Goal: Information Seeking & Learning: Learn about a topic

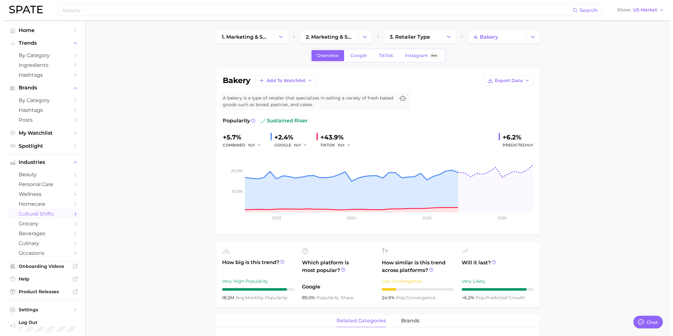
scroll to position [211, 0]
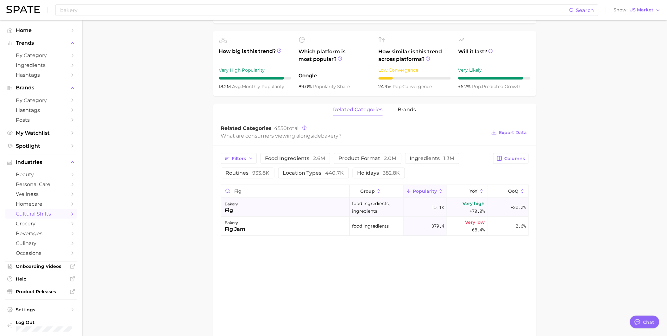
type input "fig"
click at [287, 204] on div "bakery fig" at bounding box center [285, 207] width 129 height 19
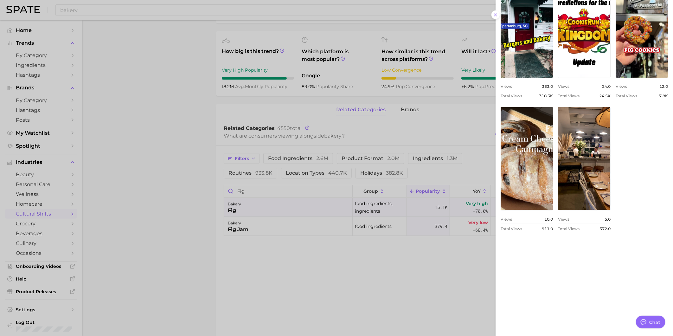
scroll to position [324, 0]
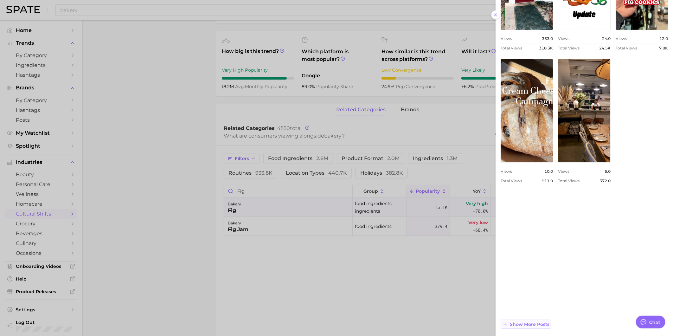
click at [542, 321] on span "Show more posts" at bounding box center [530, 323] width 40 height 5
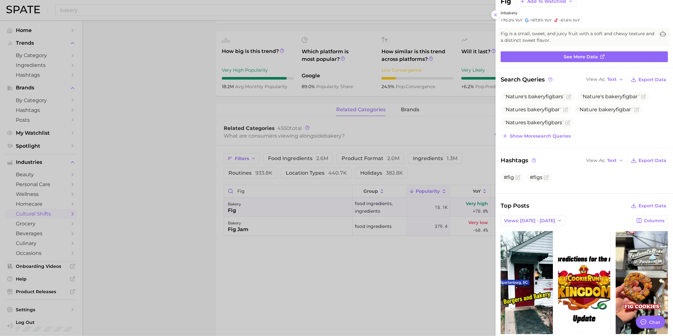
scroll to position [0, 0]
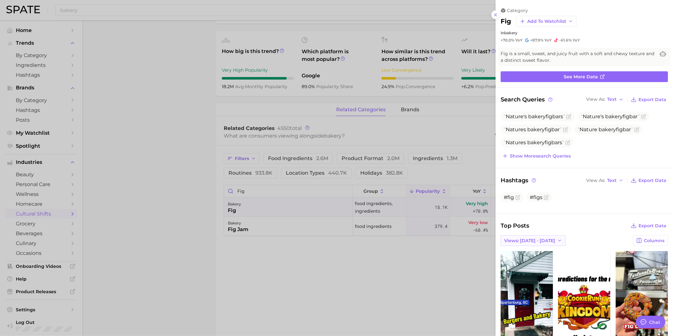
click at [533, 242] on span "Views: [DATE] - [DATE]" at bounding box center [529, 240] width 51 height 5
click at [537, 259] on button "Total Views" at bounding box center [535, 263] width 70 height 11
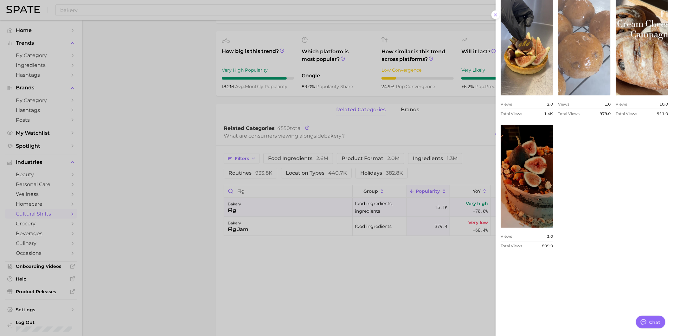
scroll to position [588, 0]
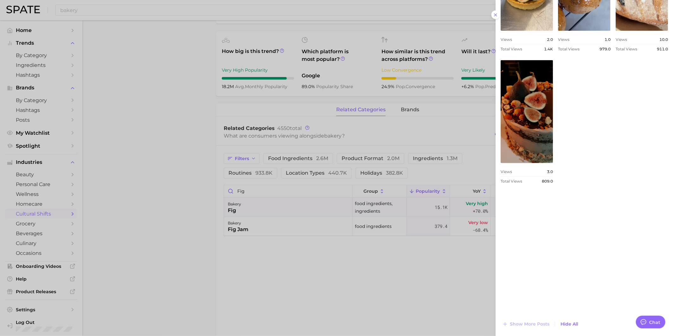
click at [289, 228] on div at bounding box center [336, 168] width 673 height 336
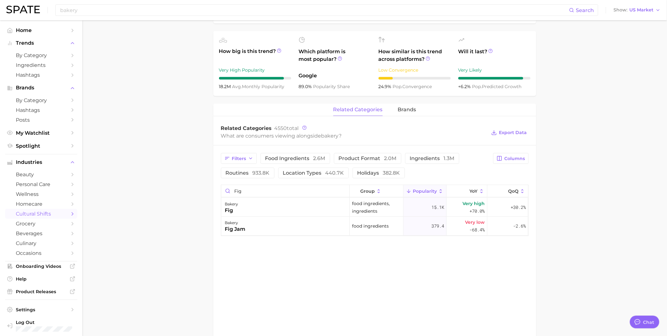
click at [289, 228] on div "bakery fig jam" at bounding box center [285, 226] width 129 height 19
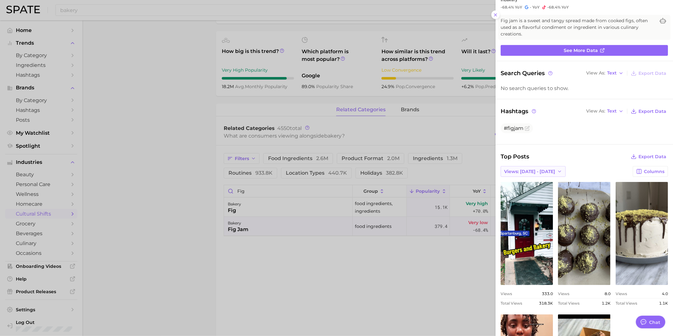
click at [547, 173] on span "Views: [DATE] - [DATE]" at bounding box center [529, 171] width 51 height 5
click at [546, 192] on button "Total Views" at bounding box center [535, 194] width 70 height 11
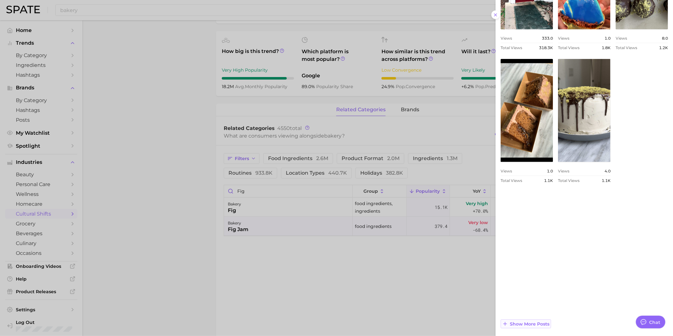
click at [536, 325] on span "Show more posts" at bounding box center [530, 323] width 40 height 5
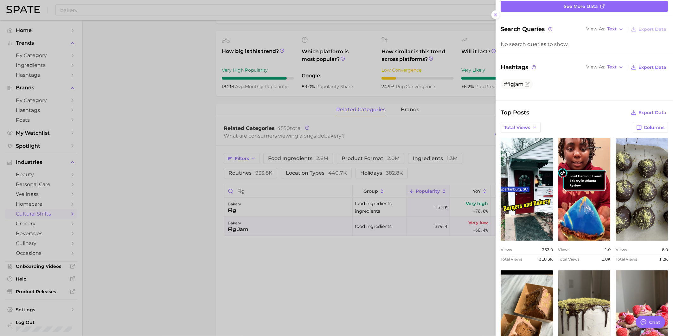
click at [178, 169] on div at bounding box center [336, 168] width 673 height 336
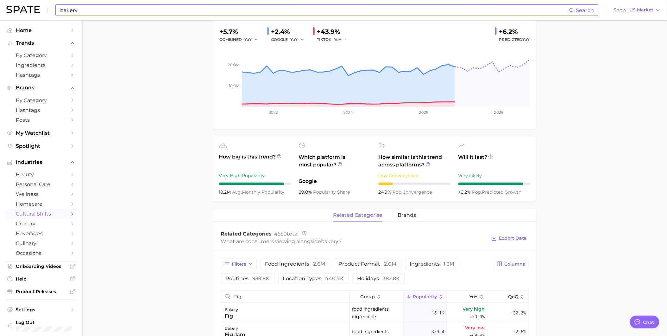
click at [104, 9] on input "bakery" at bounding box center [315, 10] width 510 height 11
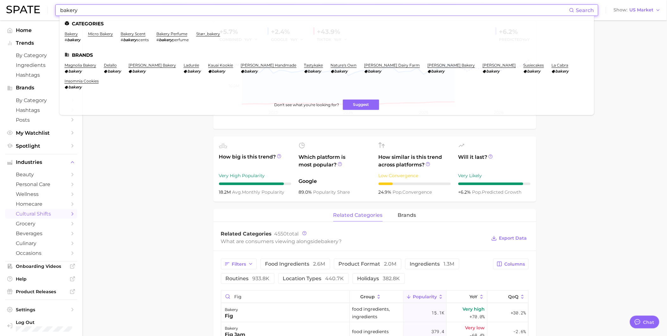
drag, startPoint x: 100, startPoint y: 10, endPoint x: 43, endPoint y: 11, distance: 56.7
click at [43, 11] on div "bakery Search Categories bakery # bakery micro bakery bakery scent # bakery sce…" at bounding box center [333, 10] width 655 height 20
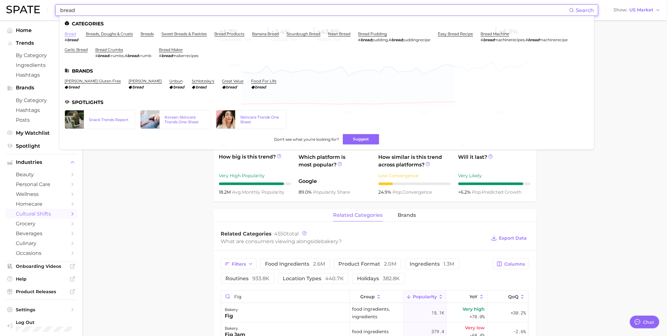
type input "bread"
click at [68, 34] on link "bread" at bounding box center [70, 33] width 11 height 5
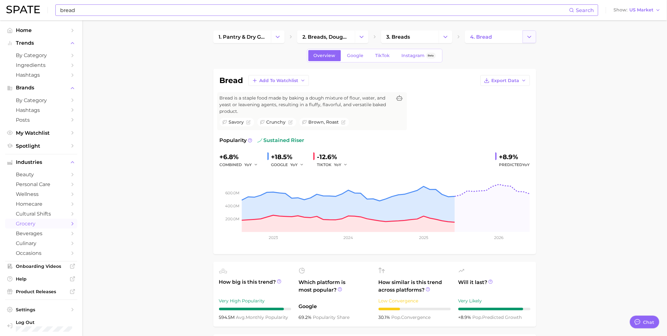
click at [530, 37] on icon "Change Category" at bounding box center [529, 37] width 7 height 7
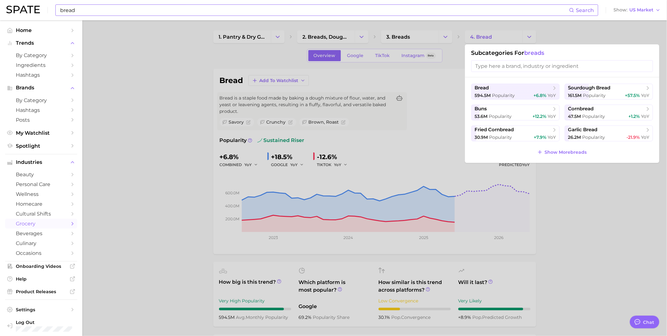
click at [443, 37] on div at bounding box center [333, 168] width 667 height 336
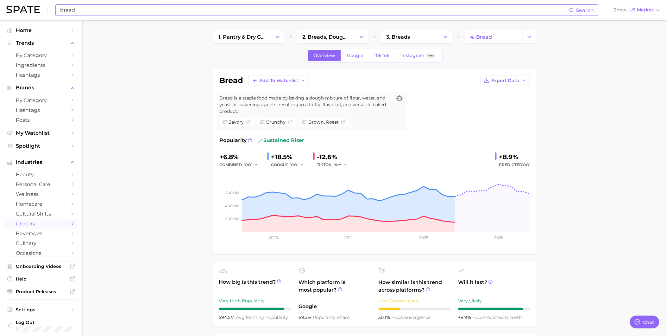
click at [443, 37] on icon "Change Category" at bounding box center [445, 37] width 7 height 7
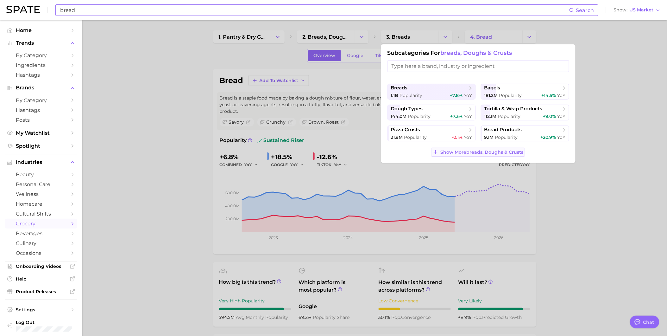
click at [485, 153] on span "Show More breads, doughs & crusts" at bounding box center [482, 151] width 83 height 5
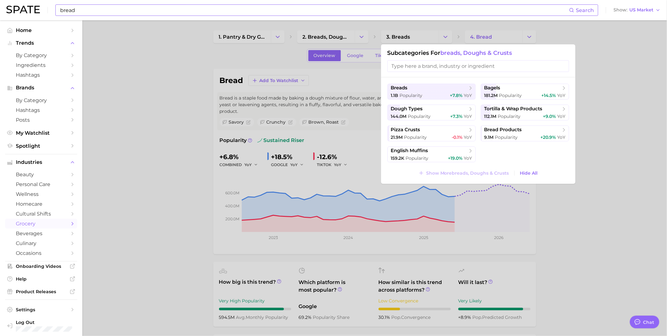
click at [452, 68] on input "search" at bounding box center [479, 66] width 182 height 12
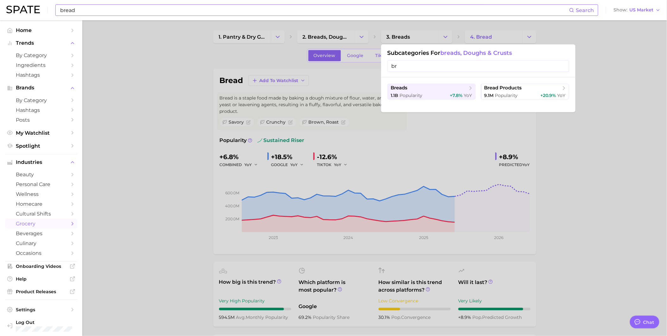
type input "b"
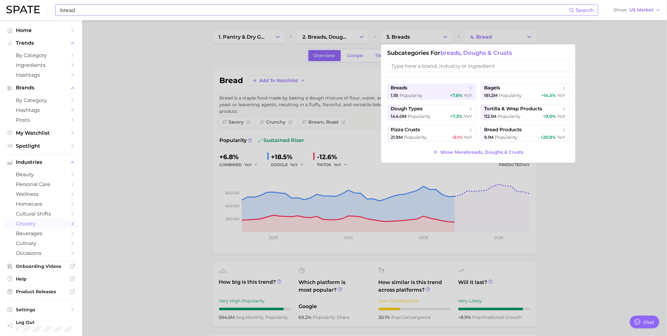
click at [603, 201] on div at bounding box center [333, 168] width 667 height 336
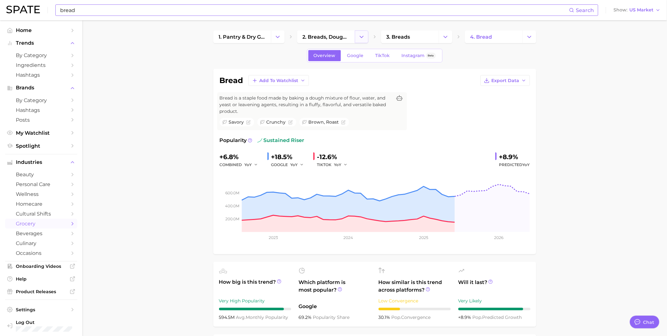
click at [360, 34] on icon "Change Category" at bounding box center [362, 37] width 7 height 7
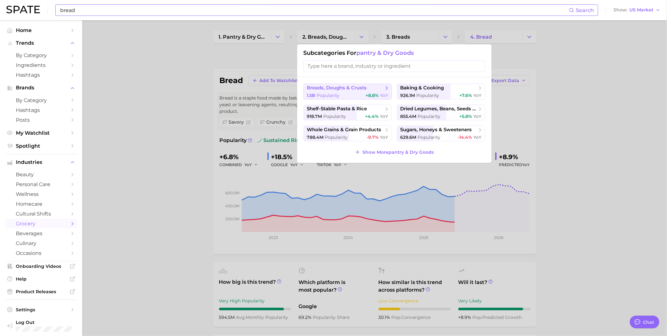
click at [362, 89] on span "breads, doughs & crusts" at bounding box center [337, 88] width 60 height 6
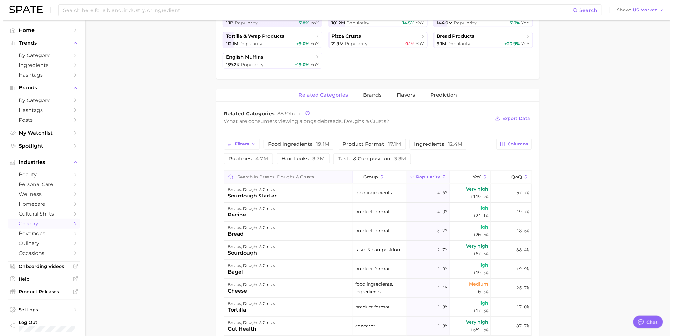
scroll to position [176, 0]
click at [313, 173] on input "Search in breads, doughs & crusts" at bounding box center [285, 176] width 128 height 12
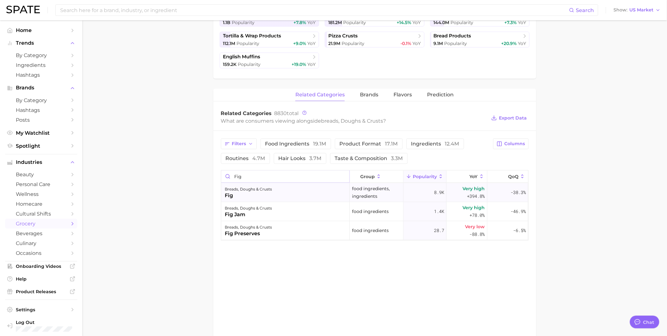
type input "fig"
click at [307, 194] on div "breads, doughs & crusts fig" at bounding box center [285, 192] width 129 height 19
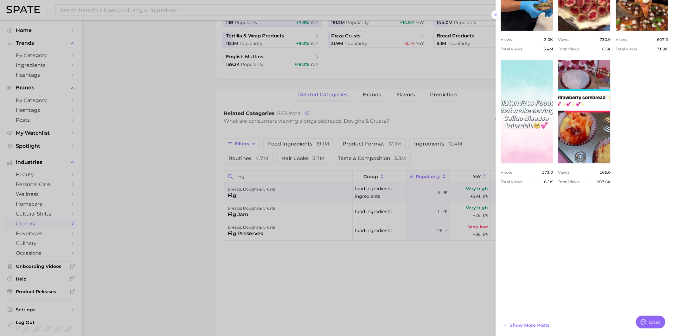
scroll to position [324, 0]
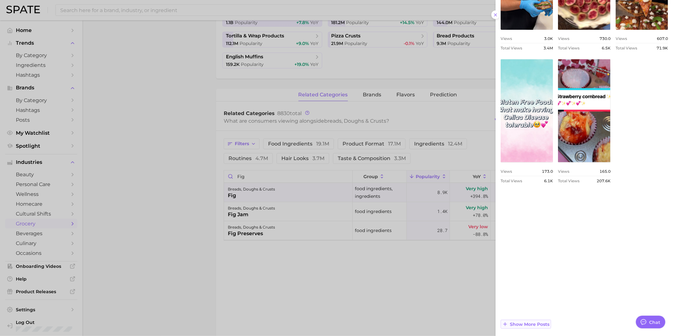
click at [543, 322] on span "Show more posts" at bounding box center [530, 323] width 40 height 5
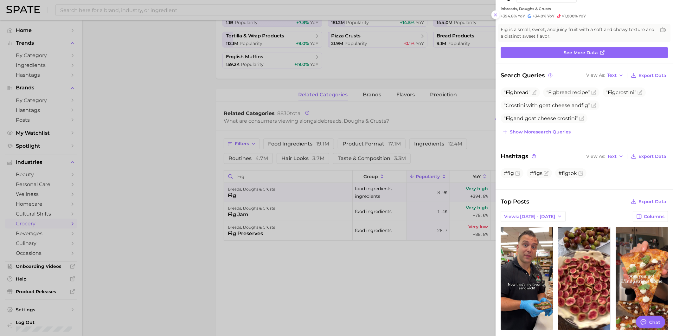
scroll to position [0, 0]
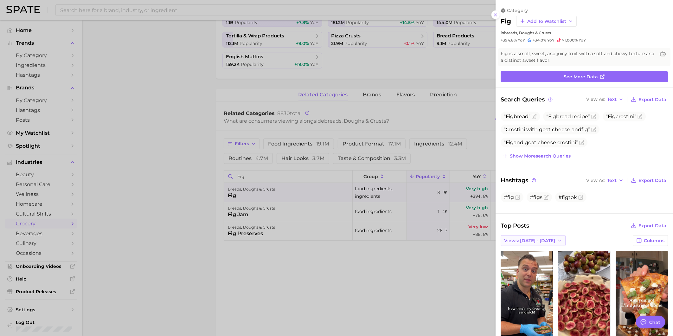
click at [550, 241] on button "Views: [DATE] - [DATE]" at bounding box center [532, 240] width 65 height 11
click at [548, 258] on button "Total Views" at bounding box center [535, 263] width 70 height 11
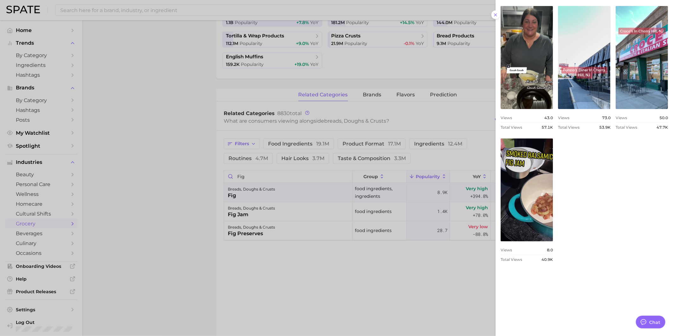
scroll to position [528, 0]
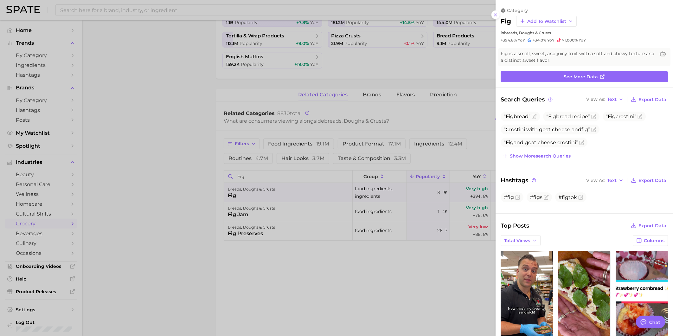
click at [334, 212] on div at bounding box center [336, 168] width 673 height 336
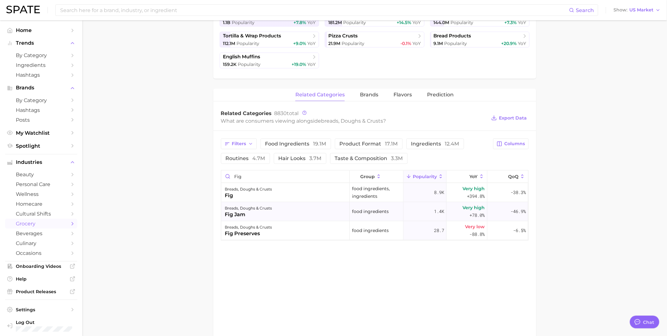
click at [295, 212] on div "breads, doughs & crusts fig jam" at bounding box center [285, 211] width 129 height 19
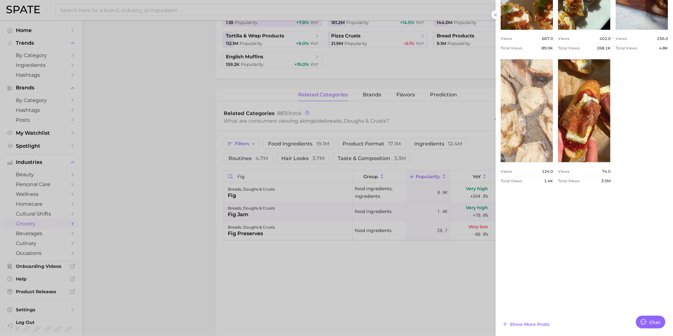
click at [553, 105] on link "view post on TikTok" at bounding box center [526, 110] width 52 height 103
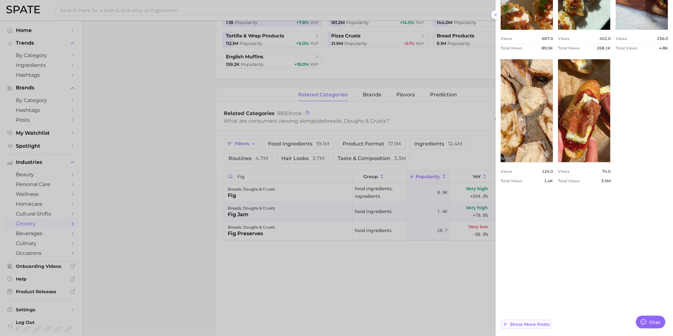
click at [529, 321] on span "Show more posts" at bounding box center [530, 323] width 40 height 5
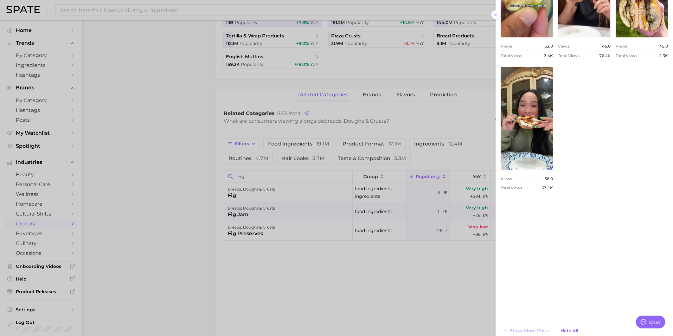
scroll to position [579, 0]
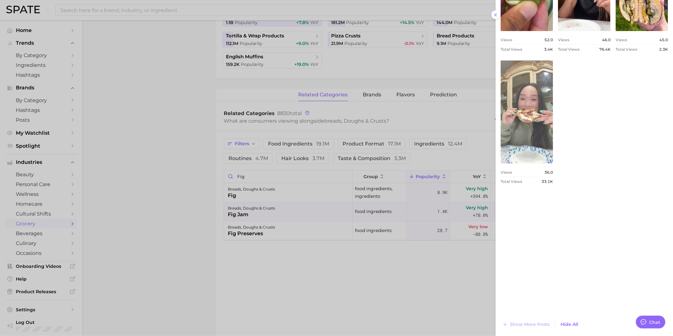
click at [553, 163] on link "view post on TikTok" at bounding box center [526, 111] width 52 height 103
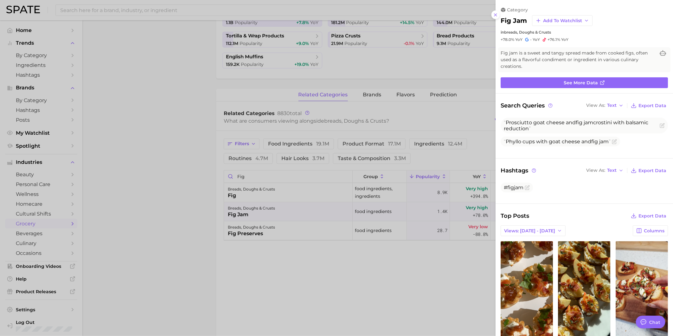
scroll to position [0, 0]
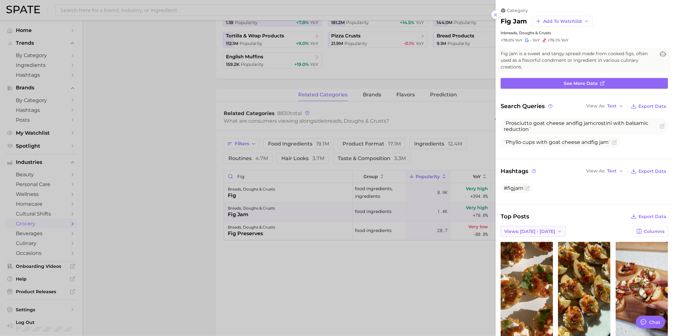
click at [540, 229] on span "Views: [DATE] - [DATE]" at bounding box center [529, 231] width 51 height 5
click at [539, 252] on button "Total Views" at bounding box center [535, 254] width 70 height 11
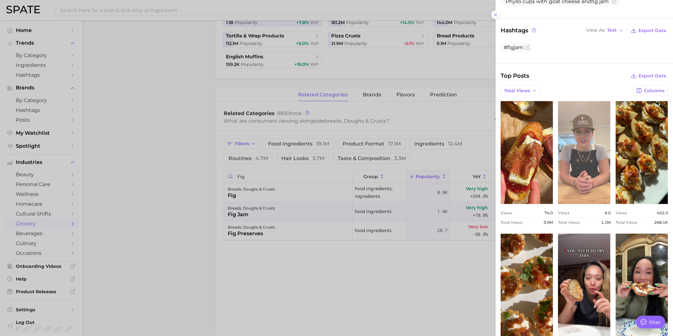
click at [610, 184] on link "view post on TikTok" at bounding box center [584, 152] width 52 height 103
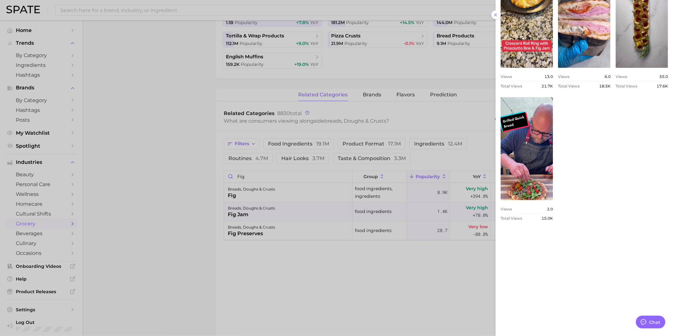
scroll to position [579, 0]
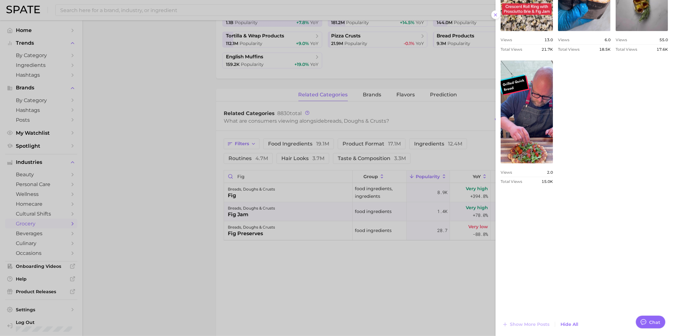
click at [281, 246] on div at bounding box center [336, 168] width 673 height 336
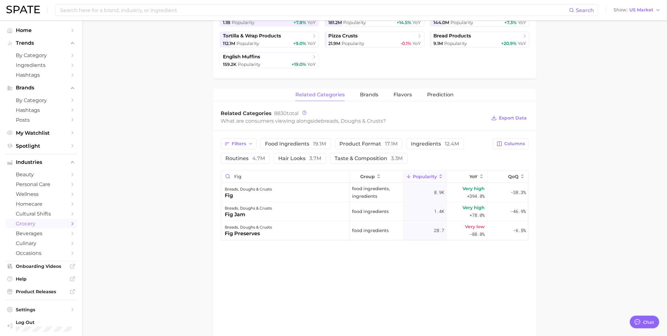
click at [277, 236] on div "breads, doughs & crusts fig preserves" at bounding box center [285, 230] width 129 height 19
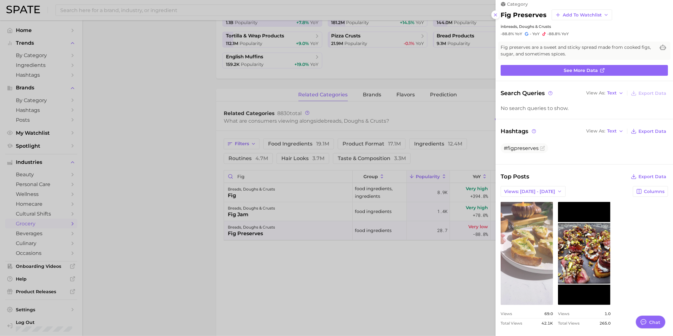
scroll to position [8, 0]
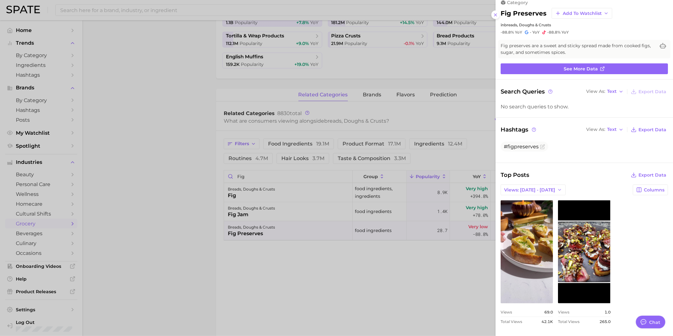
click at [574, 176] on div "Top Posts Export Data" at bounding box center [583, 174] width 167 height 9
click at [545, 194] on button "Views: [DATE] - [DATE]" at bounding box center [532, 189] width 65 height 11
click at [537, 213] on button "Total Views" at bounding box center [535, 212] width 70 height 11
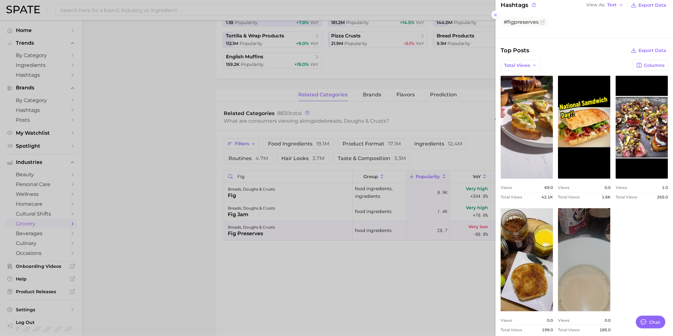
scroll to position [132, 0]
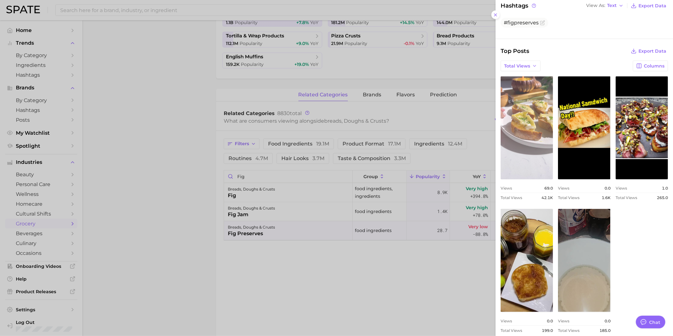
click at [551, 124] on link "view post on TikTok" at bounding box center [526, 127] width 52 height 103
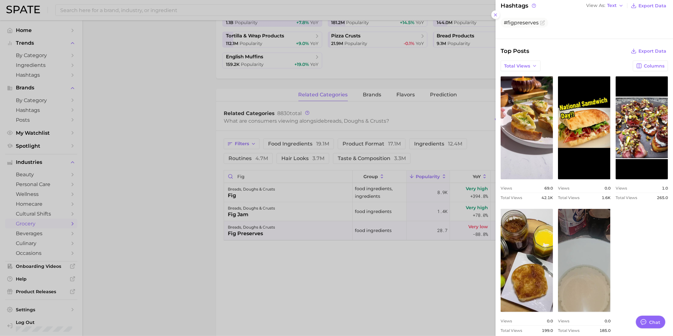
click at [452, 271] on div at bounding box center [336, 168] width 673 height 336
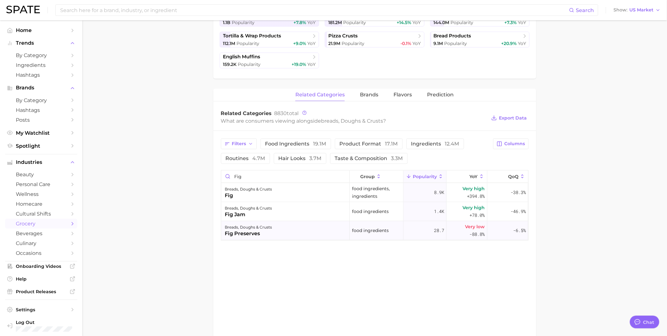
click at [297, 230] on div "breads, doughs & crusts fig preserves" at bounding box center [285, 230] width 129 height 19
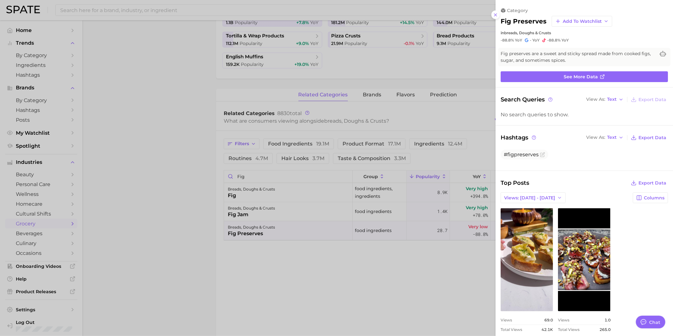
scroll to position [0, 0]
click at [367, 283] on div at bounding box center [336, 168] width 673 height 336
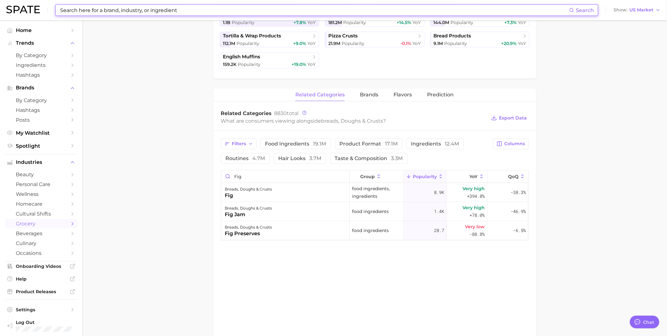
click at [146, 12] on input at bounding box center [315, 10] width 510 height 11
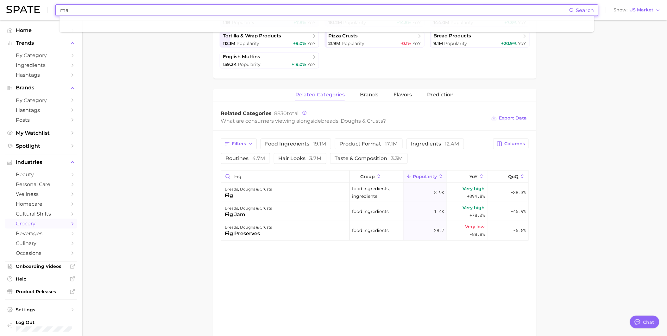
type input "m"
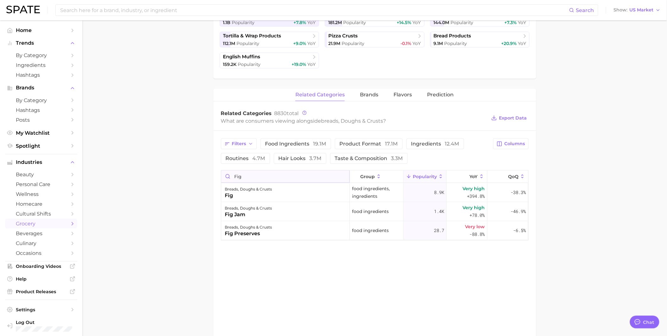
drag, startPoint x: 244, startPoint y: 180, endPoint x: 228, endPoint y: 179, distance: 15.6
click at [228, 179] on input "fig" at bounding box center [285, 176] width 128 height 12
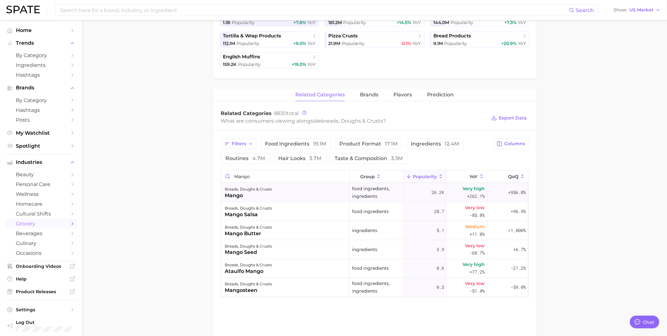
click at [319, 188] on div "breads, doughs & crusts mango" at bounding box center [285, 192] width 129 height 19
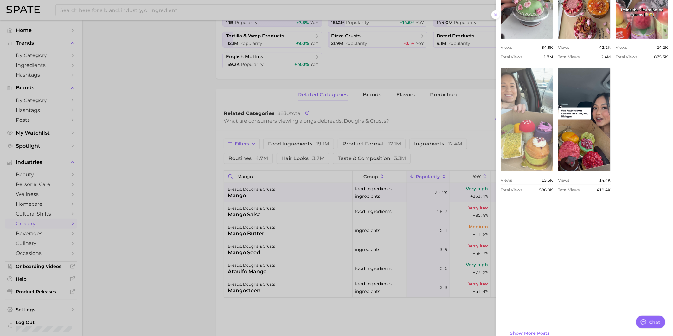
scroll to position [324, 0]
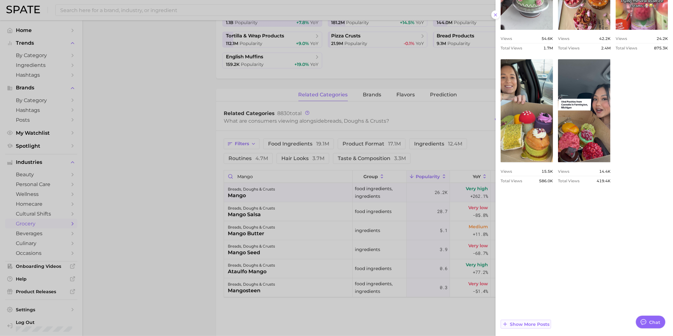
click at [537, 327] on button "Show more posts" at bounding box center [525, 324] width 50 height 9
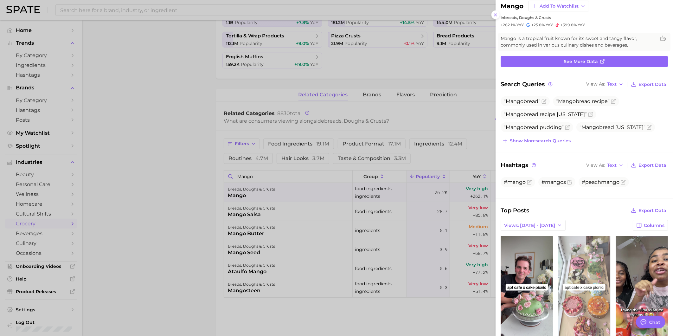
scroll to position [0, 0]
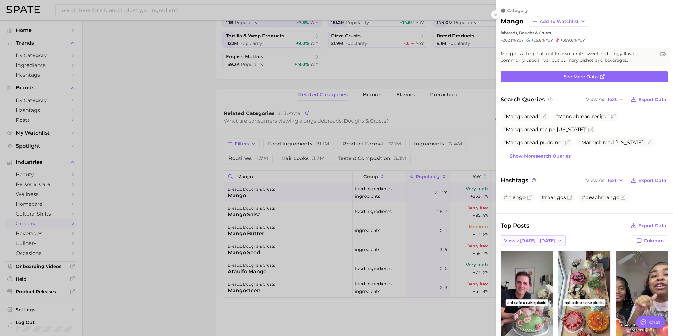
click at [539, 239] on span "Views: [DATE] - [DATE]" at bounding box center [529, 240] width 51 height 5
click at [534, 260] on button "Total Views" at bounding box center [535, 263] width 70 height 11
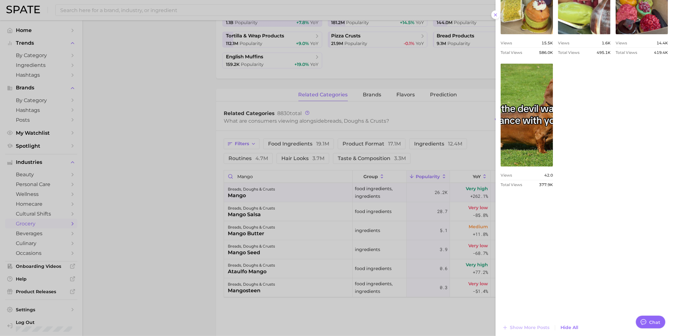
scroll to position [588, 0]
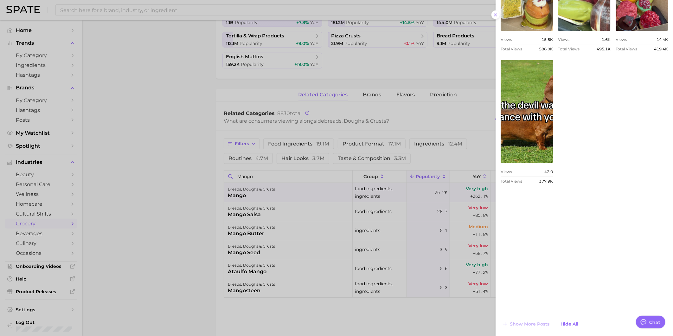
click at [255, 213] on div at bounding box center [336, 168] width 673 height 336
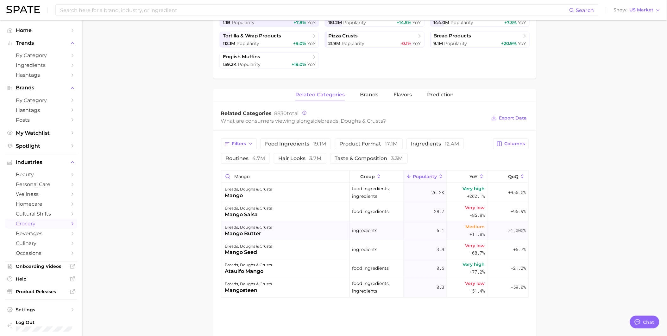
click at [263, 232] on div "mango butter" at bounding box center [248, 234] width 47 height 8
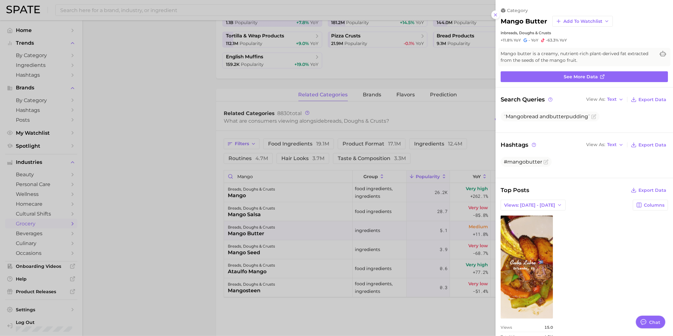
scroll to position [0, 0]
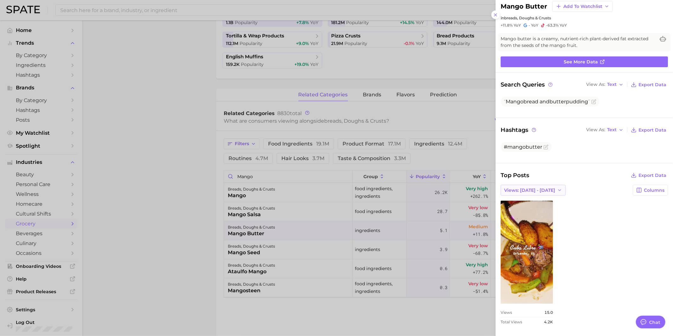
click at [551, 188] on button "Views: [DATE] - [DATE]" at bounding box center [532, 190] width 65 height 11
click at [539, 207] on button "Total Views" at bounding box center [535, 212] width 70 height 11
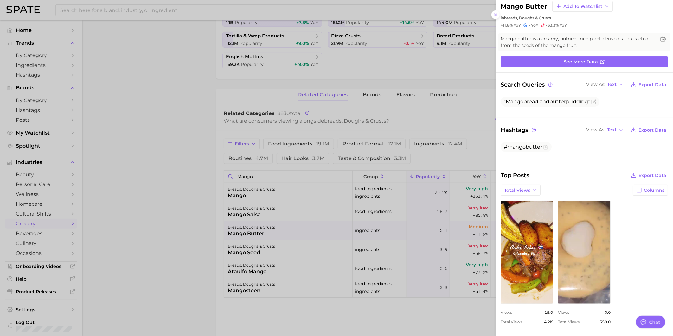
click at [318, 224] on div at bounding box center [336, 168] width 673 height 336
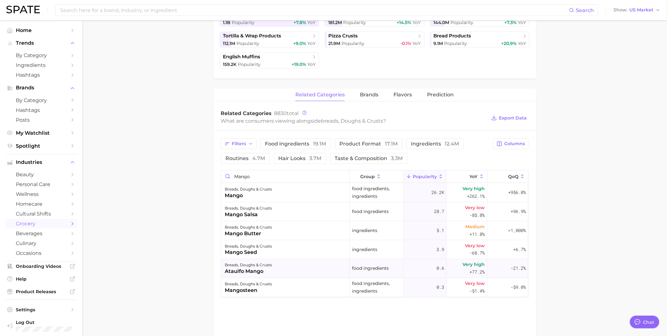
click at [288, 269] on div "breads, doughs & crusts ataulfo mango" at bounding box center [285, 268] width 129 height 19
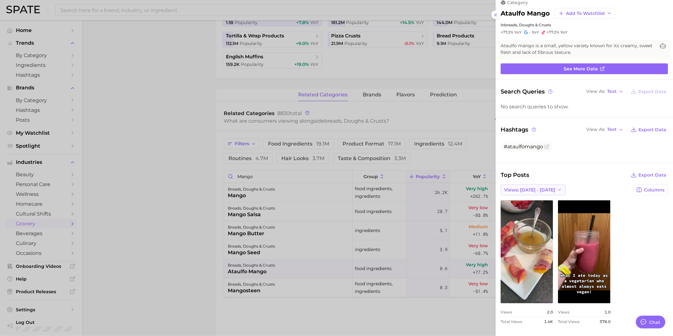
click at [557, 191] on icon "button" at bounding box center [559, 189] width 5 height 5
click at [552, 209] on button "Total Views" at bounding box center [535, 212] width 70 height 11
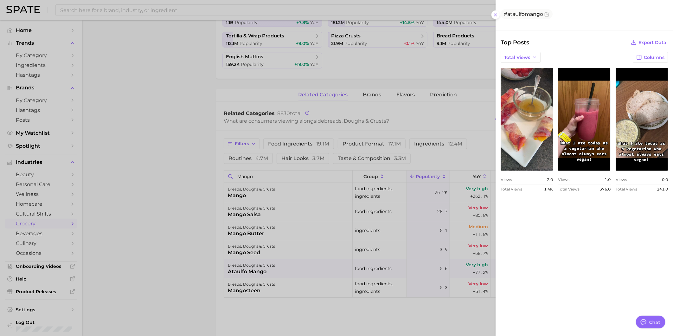
click at [251, 287] on div at bounding box center [336, 168] width 673 height 336
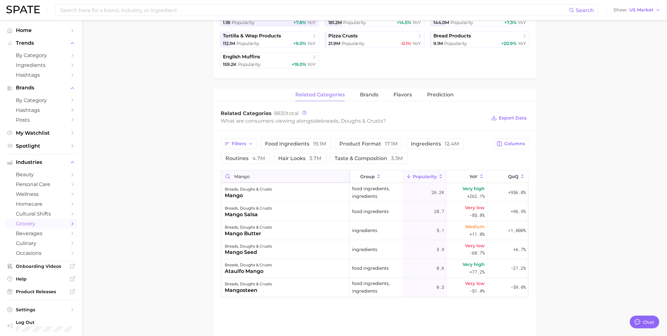
drag, startPoint x: 267, startPoint y: 177, endPoint x: 222, endPoint y: 175, distance: 45.7
click at [222, 175] on input "mango" at bounding box center [285, 176] width 128 height 12
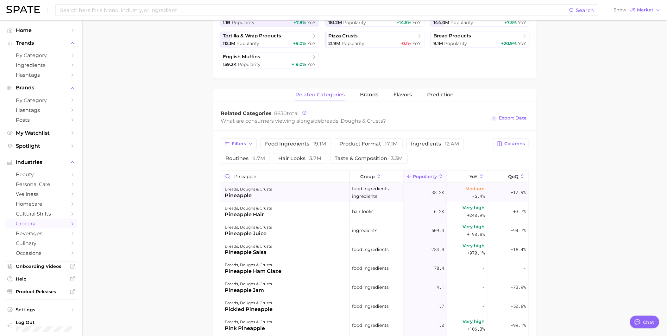
click at [302, 188] on div "breads, doughs & crusts pineapple" at bounding box center [285, 192] width 129 height 19
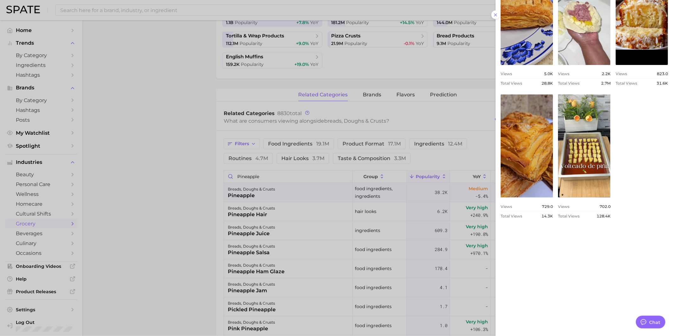
scroll to position [351, 0]
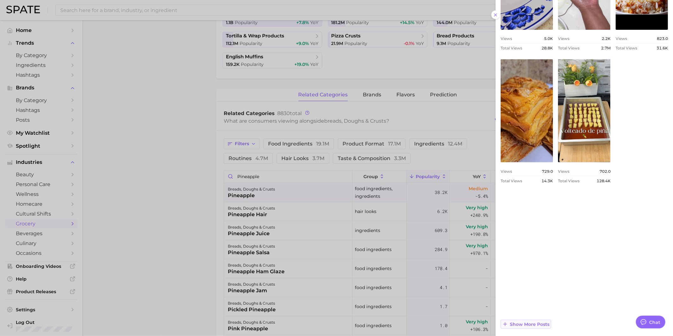
click at [547, 322] on span "Show more posts" at bounding box center [530, 323] width 40 height 5
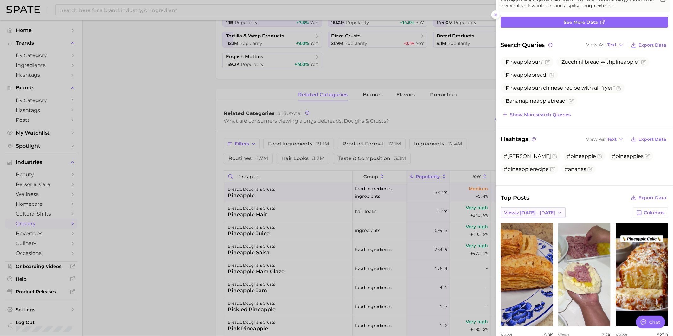
scroll to position [52, 0]
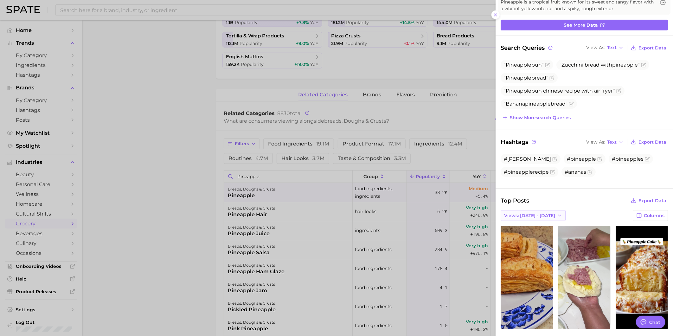
click at [549, 217] on span "Views: [DATE] - [DATE]" at bounding box center [529, 215] width 51 height 5
click at [547, 235] on button "Total Views" at bounding box center [535, 238] width 70 height 11
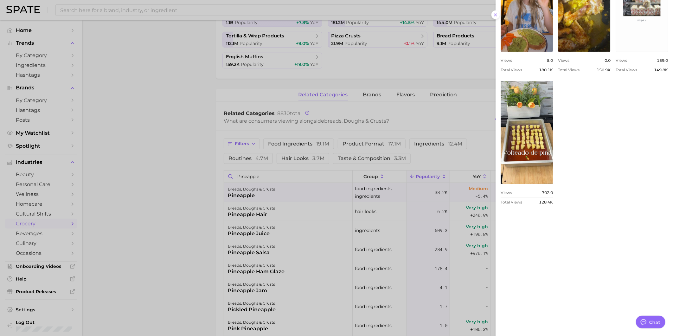
scroll to position [615, 0]
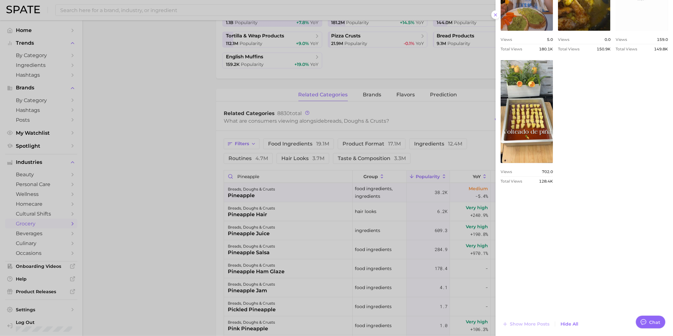
click at [280, 218] on div at bounding box center [336, 168] width 673 height 336
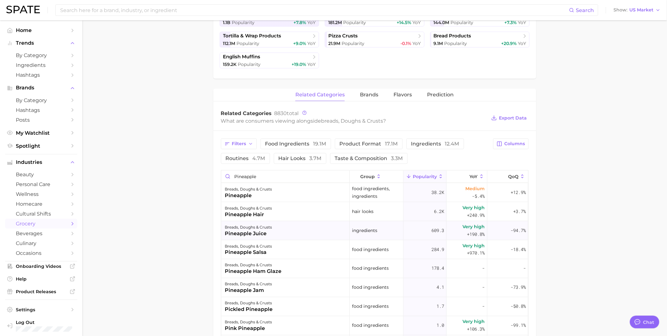
click at [286, 235] on div "breads, doughs & crusts pineapple juice" at bounding box center [285, 230] width 129 height 19
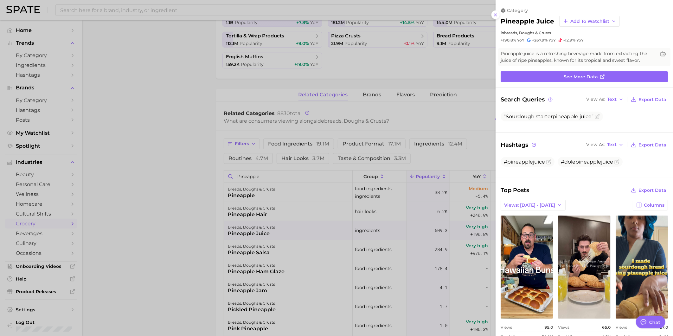
scroll to position [0, 0]
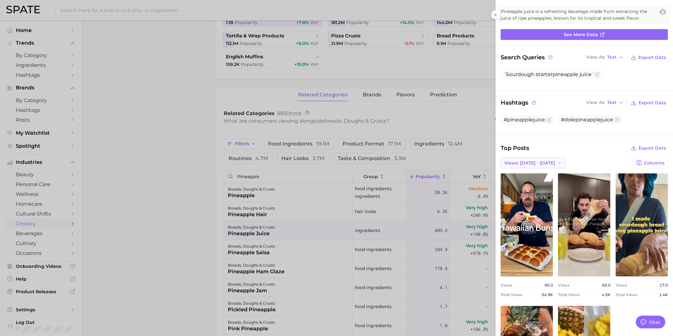
click at [515, 163] on span "Views: [DATE] - [DATE]" at bounding box center [529, 162] width 51 height 5
click at [523, 181] on button "Total Views" at bounding box center [535, 185] width 70 height 11
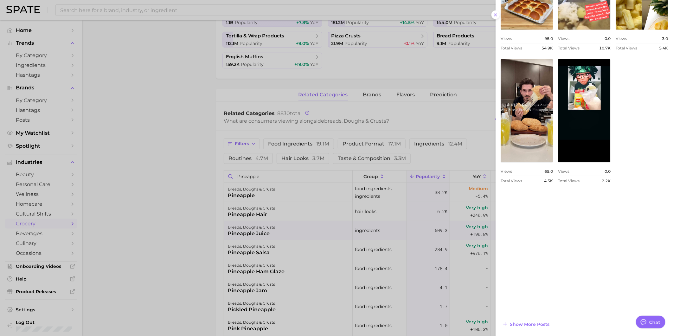
click at [305, 233] on div at bounding box center [336, 168] width 673 height 336
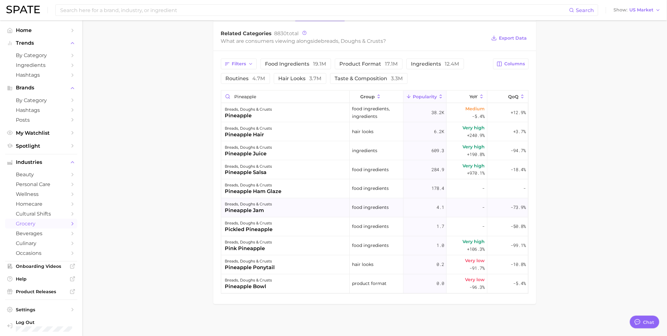
click at [298, 211] on div "breads, doughs & crusts pineapple jam" at bounding box center [285, 207] width 129 height 19
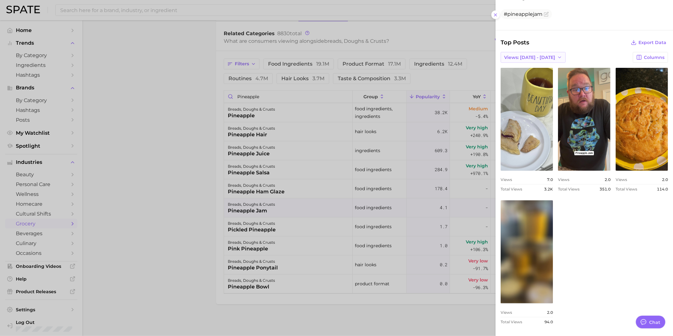
click at [536, 59] on span "Views: [DATE] - [DATE]" at bounding box center [529, 57] width 51 height 5
click at [537, 77] on button "Total Views" at bounding box center [535, 80] width 70 height 11
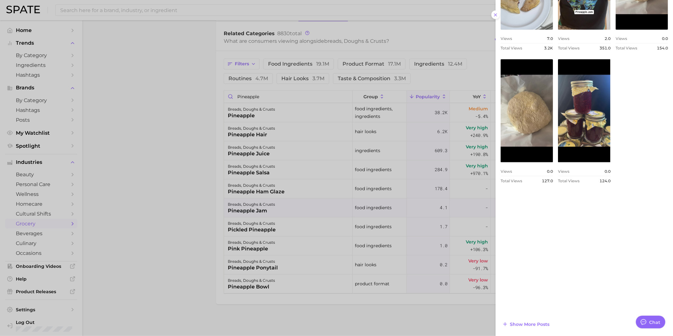
click at [236, 94] on div at bounding box center [336, 168] width 673 height 336
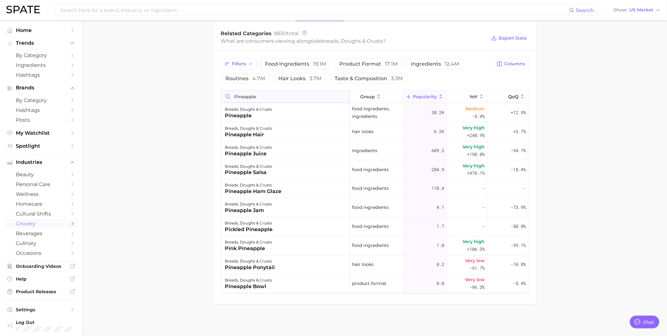
drag, startPoint x: 267, startPoint y: 94, endPoint x: 234, endPoint y: 94, distance: 33.6
click at [234, 94] on input "pineapple" at bounding box center [285, 97] width 128 height 12
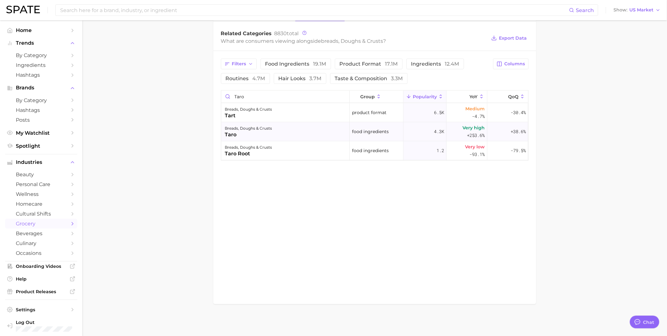
click at [264, 131] on div "breads, doughs & crusts" at bounding box center [248, 128] width 47 height 8
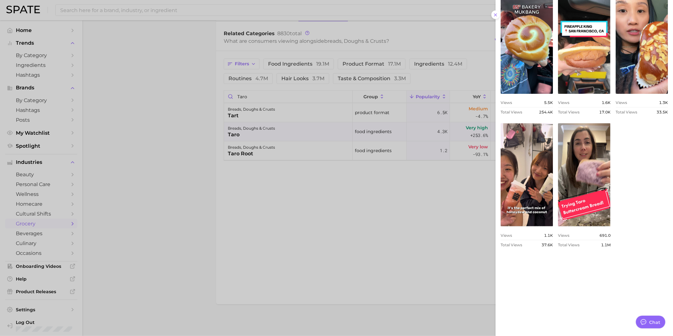
scroll to position [324, 0]
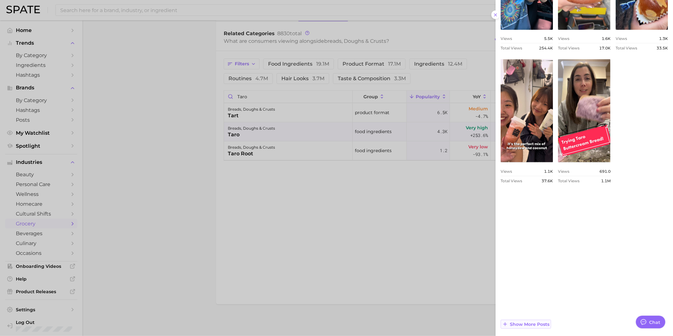
click at [545, 322] on span "Show more posts" at bounding box center [530, 323] width 40 height 5
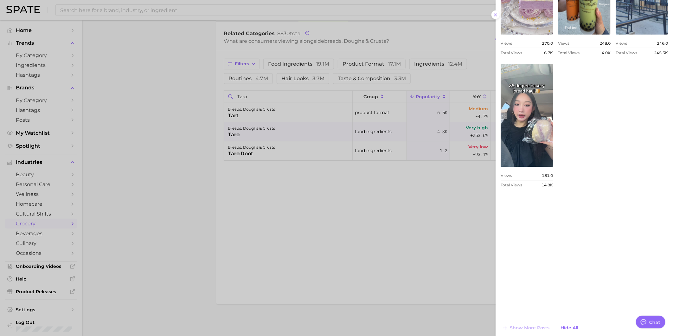
scroll to position [588, 0]
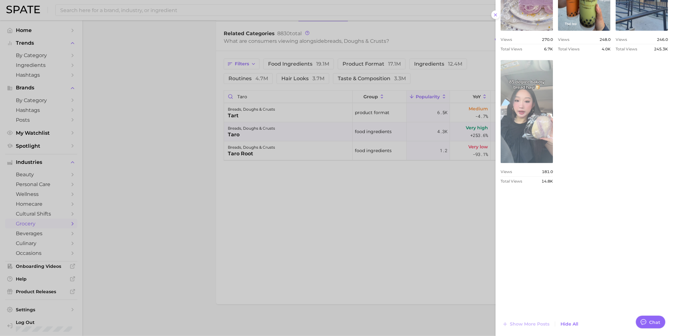
click at [553, 163] on link "view post on TikTok" at bounding box center [526, 111] width 52 height 103
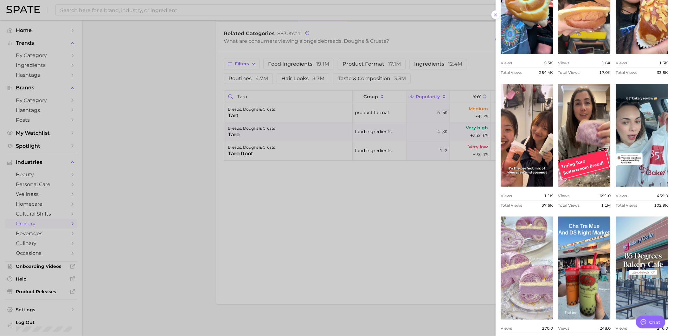
scroll to position [166, 0]
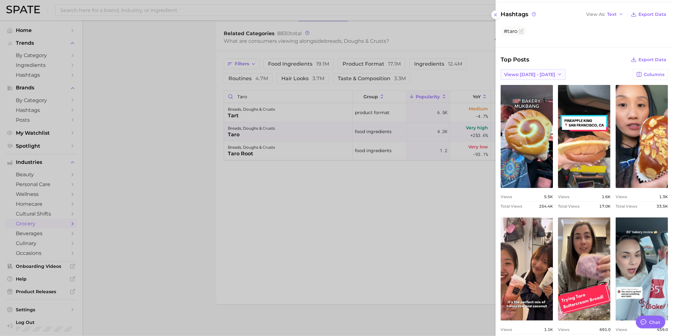
click at [527, 72] on span "Views: [DATE] - [DATE]" at bounding box center [529, 74] width 51 height 5
click at [525, 93] on button "Total Views" at bounding box center [535, 97] width 70 height 11
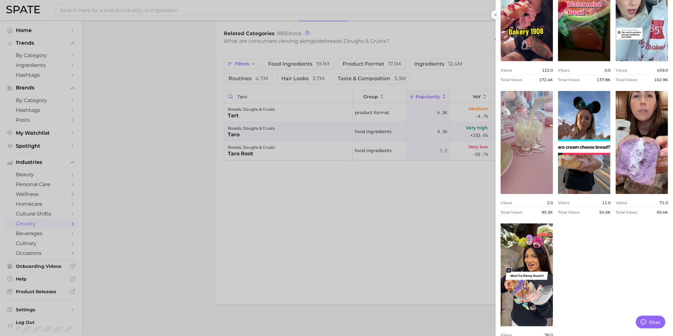
scroll to position [448, 0]
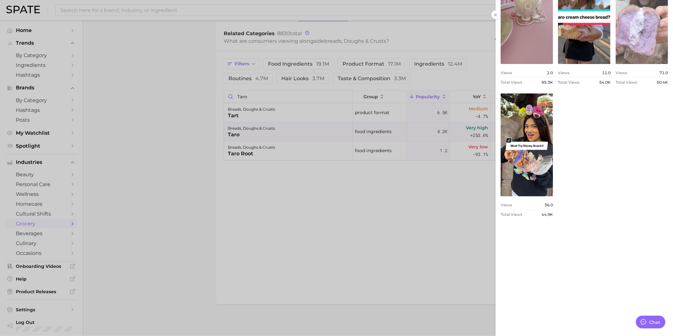
scroll to position [588, 0]
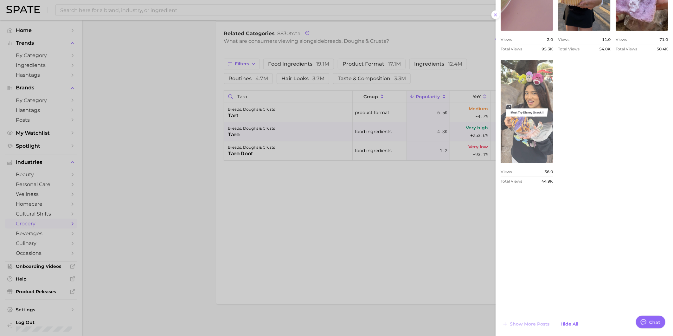
click at [553, 163] on link "view post on TikTok" at bounding box center [526, 111] width 52 height 103
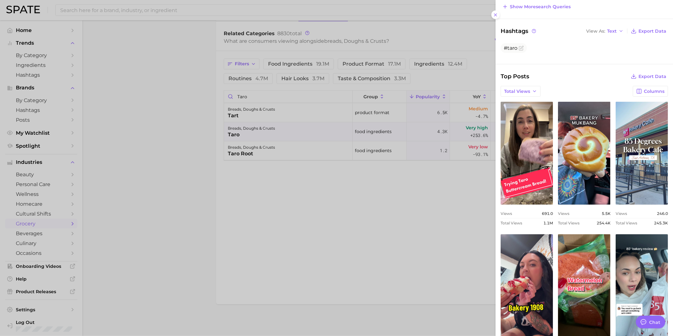
scroll to position [166, 0]
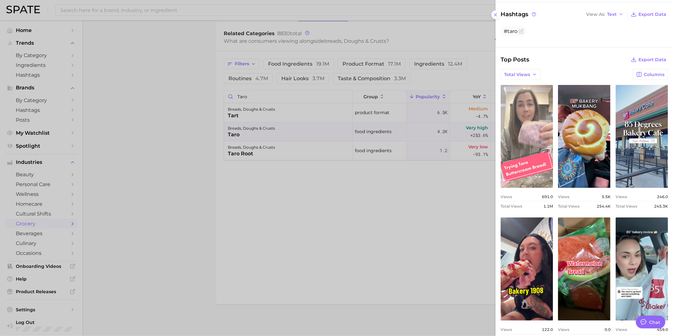
click at [542, 160] on link "view post on TikTok" at bounding box center [526, 136] width 52 height 103
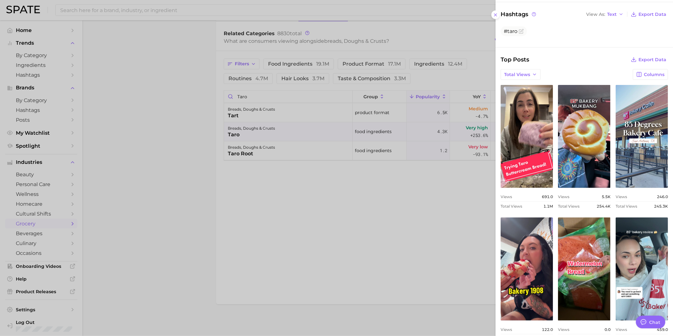
click at [271, 153] on div at bounding box center [336, 168] width 673 height 336
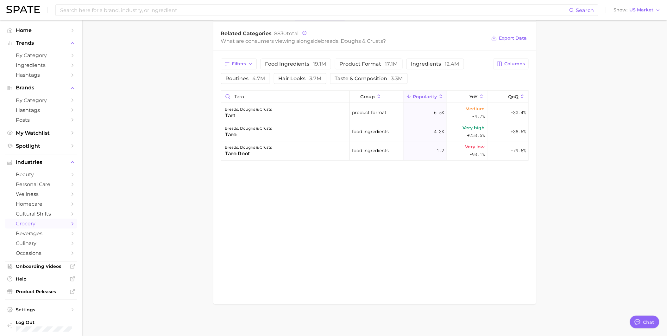
click at [271, 153] on div "taro root" at bounding box center [248, 154] width 47 height 8
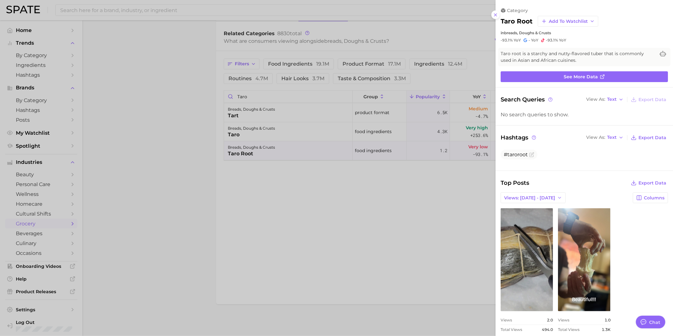
scroll to position [8, 0]
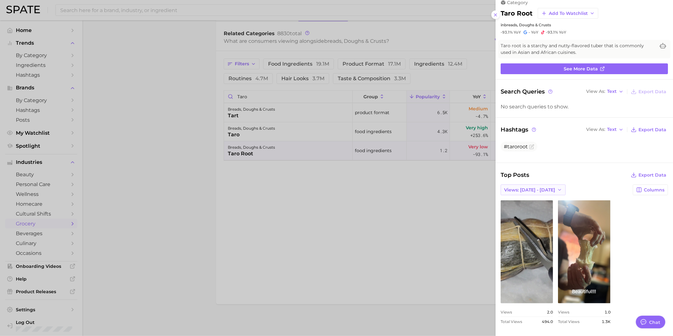
click at [530, 189] on span "Views: [DATE] - [DATE]" at bounding box center [529, 189] width 51 height 5
click at [529, 210] on span "Total Views" at bounding box center [517, 212] width 26 height 5
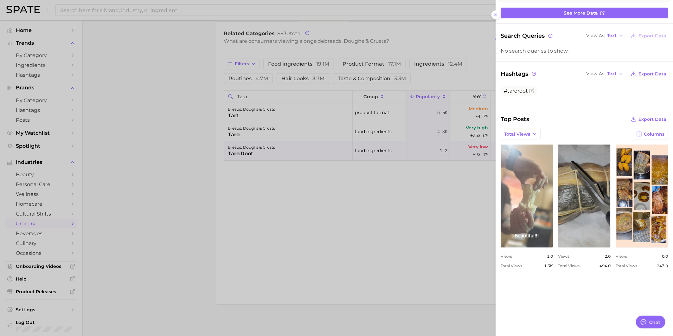
scroll to position [140, 0]
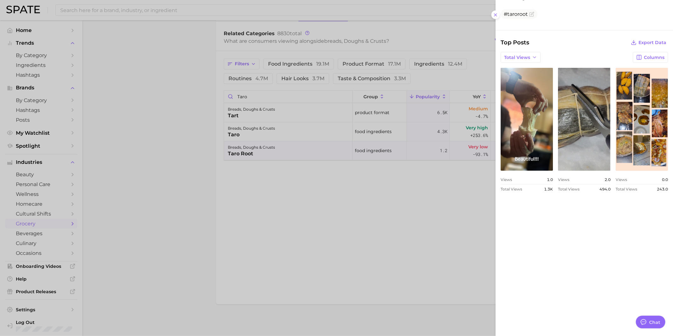
click at [186, 102] on div at bounding box center [336, 168] width 673 height 336
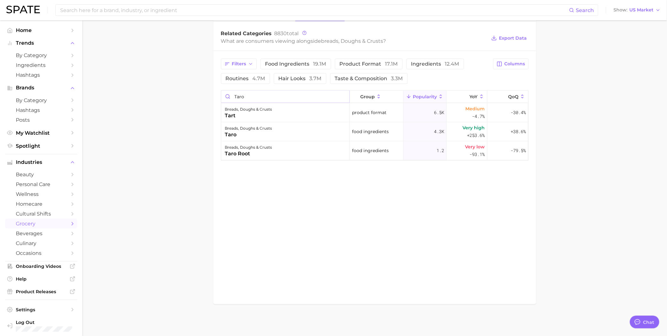
drag, startPoint x: 251, startPoint y: 94, endPoint x: 216, endPoint y: 94, distance: 34.8
click at [216, 94] on div "Filters food ingredients 19.1m product format 17.1m ingredients 12.4m routines …" at bounding box center [374, 109] width 323 height 117
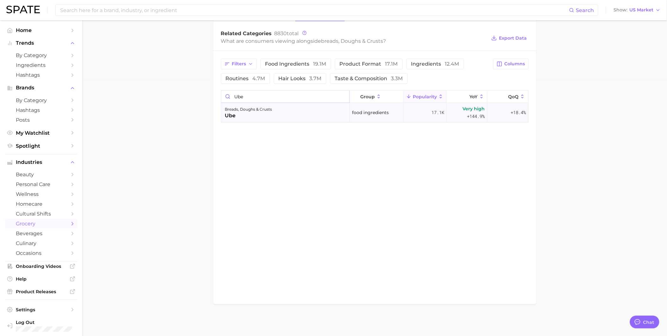
type input "Ube"
click at [287, 115] on div "breads, doughs & crusts ube" at bounding box center [285, 112] width 129 height 19
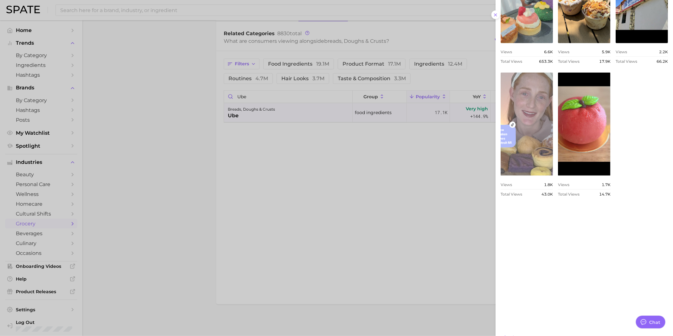
scroll to position [324, 0]
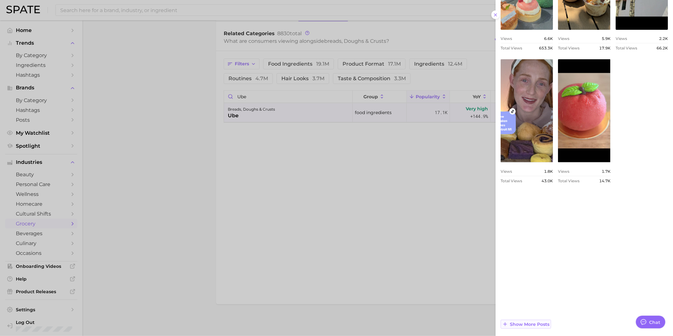
click at [547, 321] on span "Show more posts" at bounding box center [530, 323] width 40 height 5
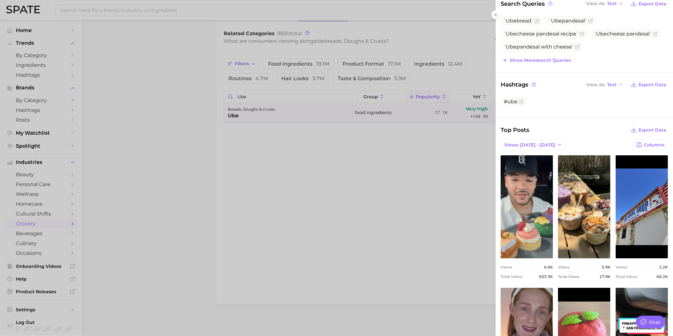
scroll to position [0, 0]
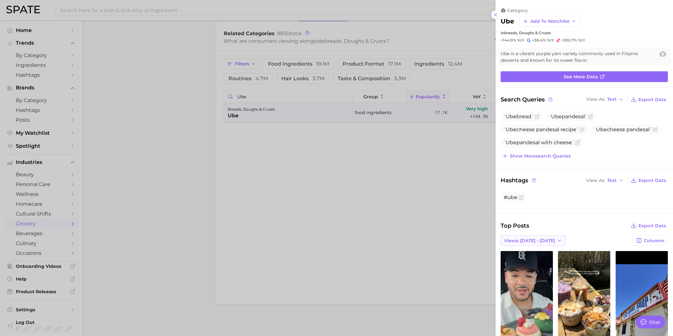
click at [535, 243] on button "Views: [DATE] - [DATE]" at bounding box center [532, 240] width 65 height 11
click at [533, 260] on button "Total Views" at bounding box center [535, 263] width 70 height 11
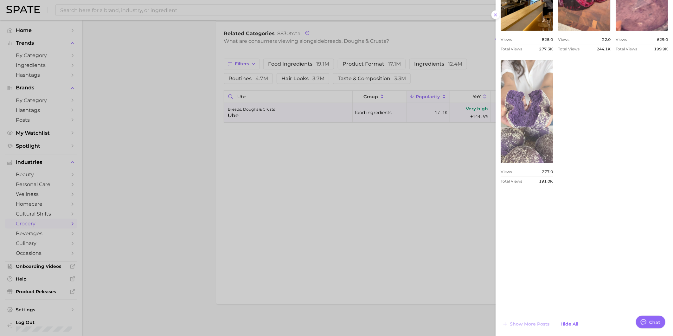
click at [553, 163] on link "view post on TikTok" at bounding box center [526, 111] width 52 height 103
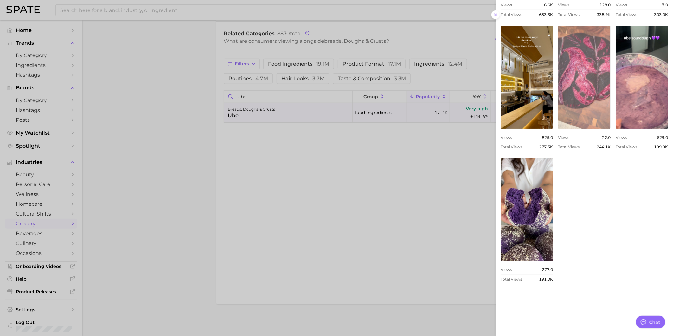
scroll to position [483, 0]
